Goal: Find specific page/section: Find specific page/section

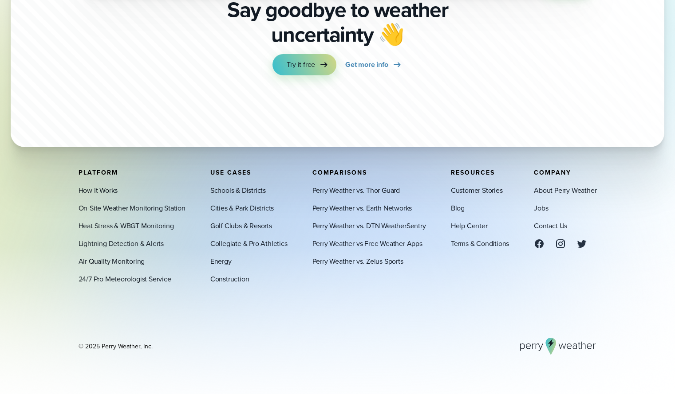
scroll to position [3168, 0]
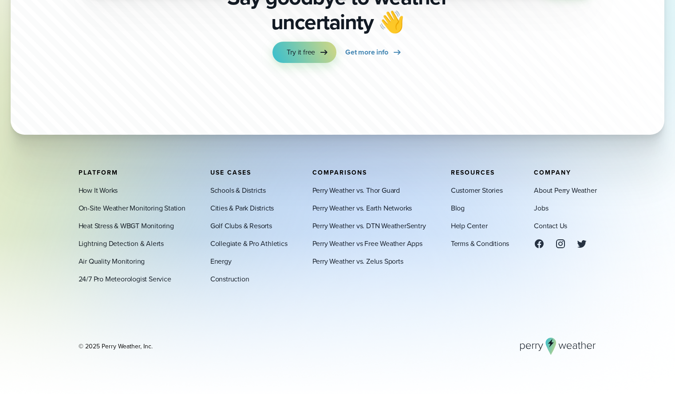
drag, startPoint x: 681, startPoint y: 14, endPoint x: 681, endPoint y: 350, distance: 335.8
click at [540, 210] on link "Jobs" at bounding box center [541, 208] width 14 height 11
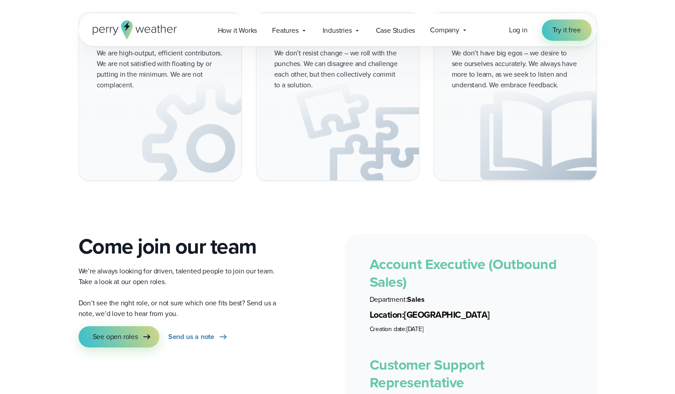
scroll to position [1426, 0]
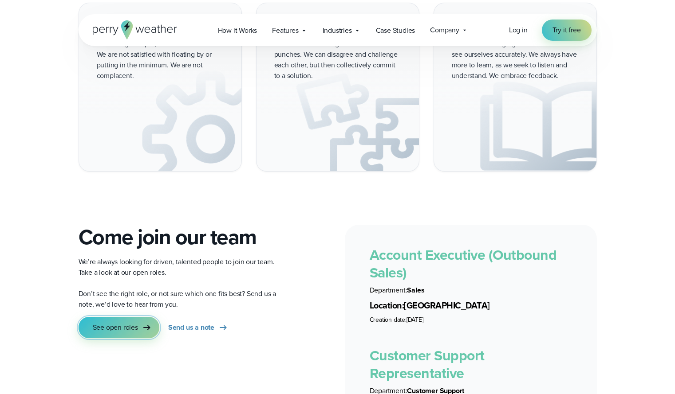
click at [124, 323] on span "See open roles" at bounding box center [115, 328] width 45 height 11
